Goal: Transaction & Acquisition: Purchase product/service

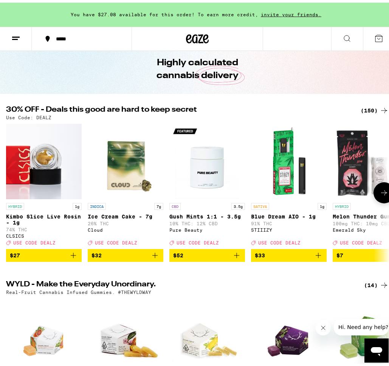
scroll to position [37, 0]
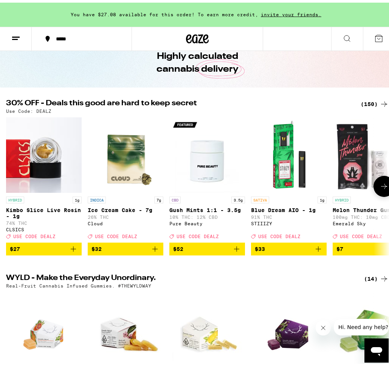
click at [379, 187] on icon at bounding box center [383, 183] width 9 height 9
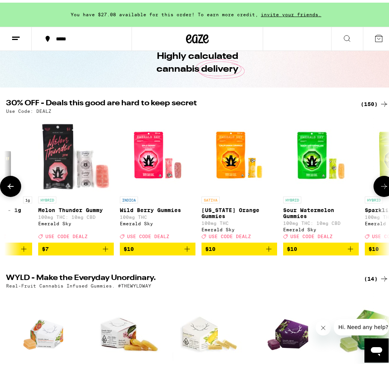
click at [379, 188] on icon at bounding box center [383, 183] width 9 height 9
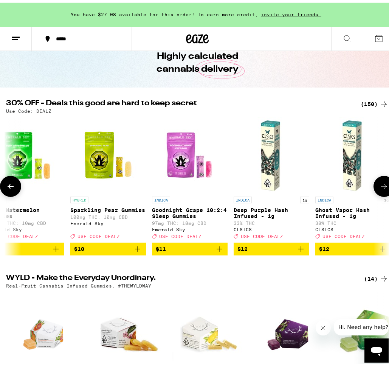
click at [379, 188] on icon at bounding box center [383, 183] width 9 height 9
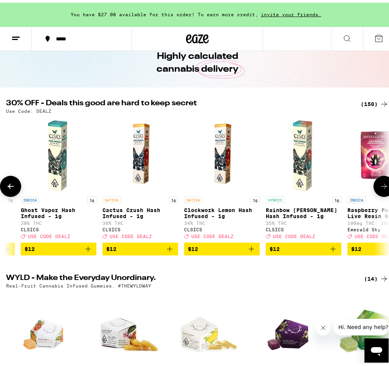
click at [379, 188] on icon at bounding box center [383, 183] width 9 height 9
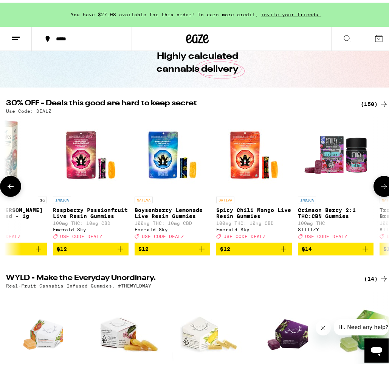
click at [379, 188] on icon at bounding box center [383, 183] width 9 height 9
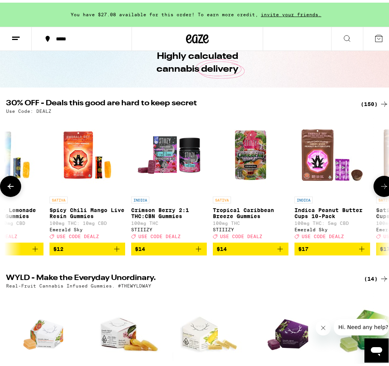
scroll to position [0, 1471]
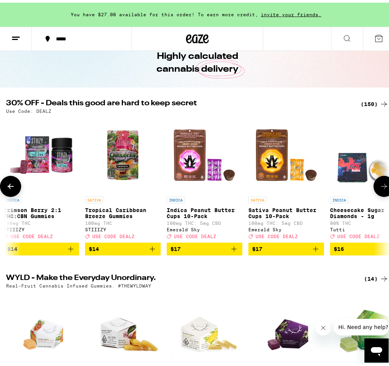
click at [379, 188] on icon at bounding box center [383, 183] width 9 height 9
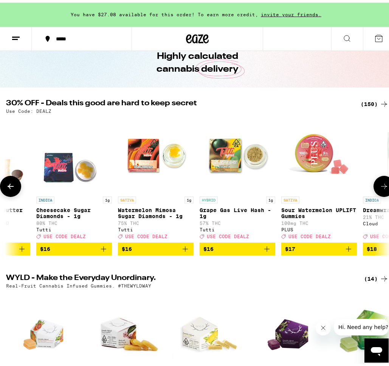
scroll to position [0, 1765]
